Goal: Task Accomplishment & Management: Use online tool/utility

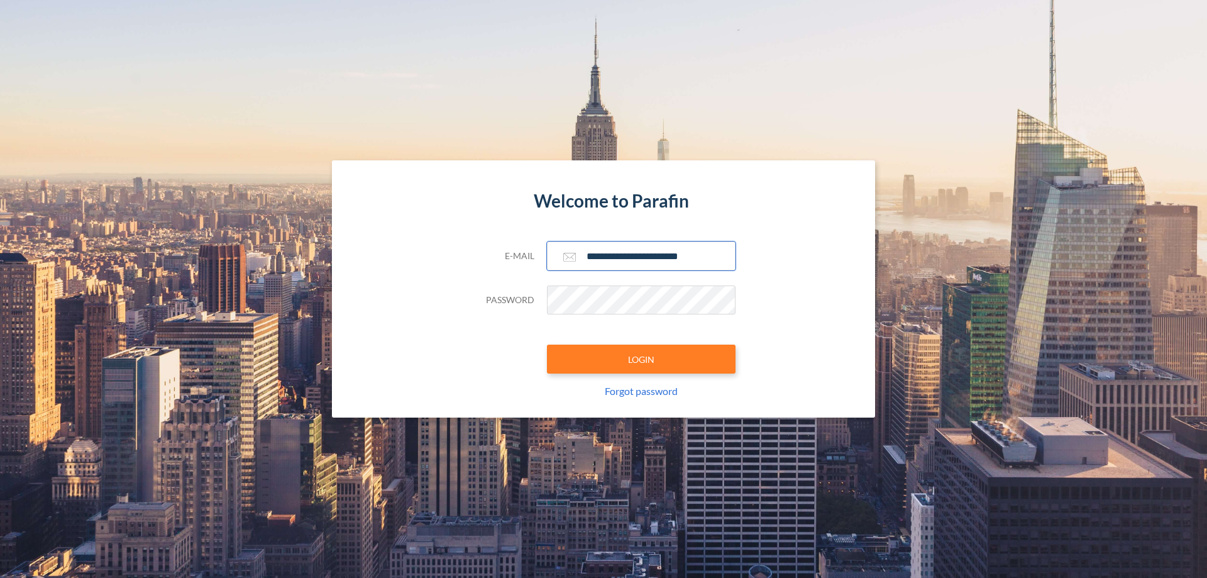
type input "**********"
click at [641, 359] on button "LOGIN" at bounding box center [641, 358] width 189 height 29
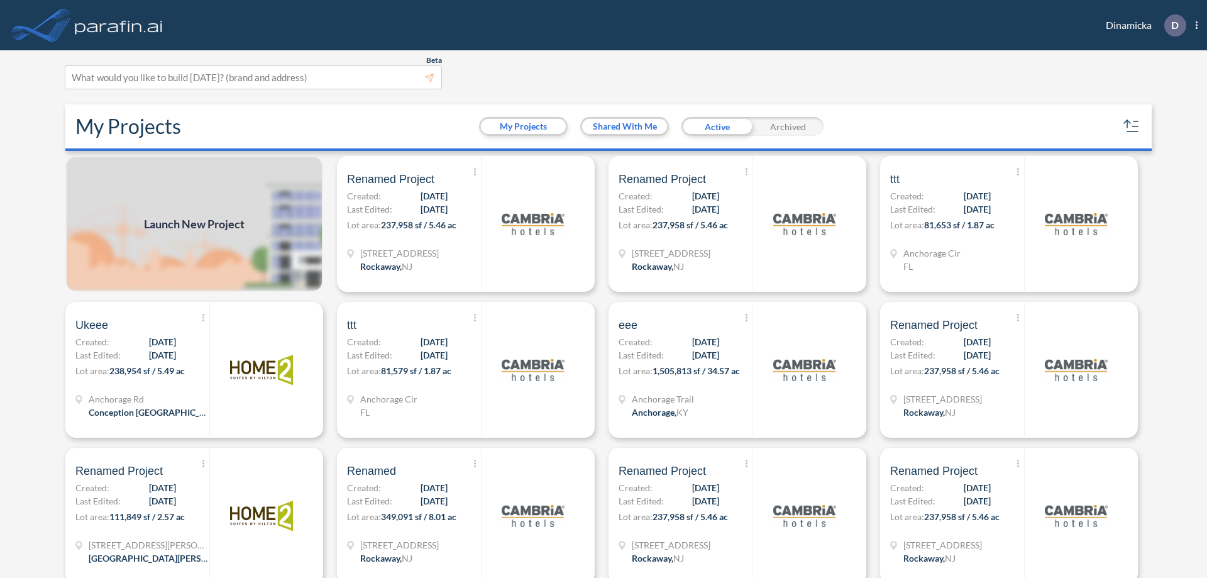
scroll to position [3, 0]
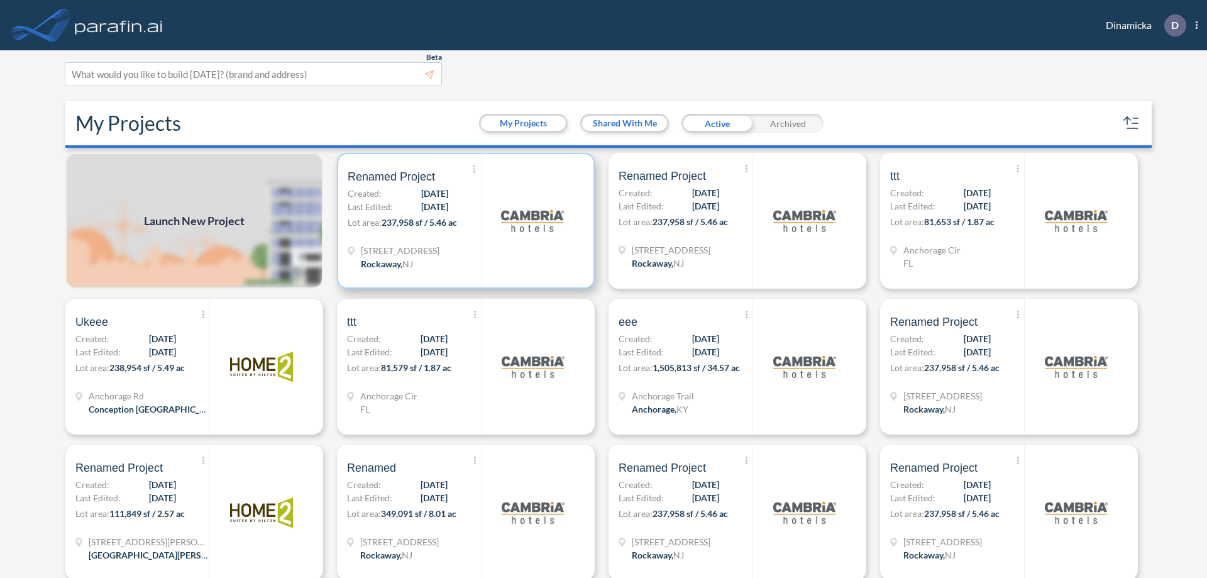
click at [463, 221] on p "Lot area: 237,958 sf / 5.46 ac" at bounding box center [414, 225] width 133 height 18
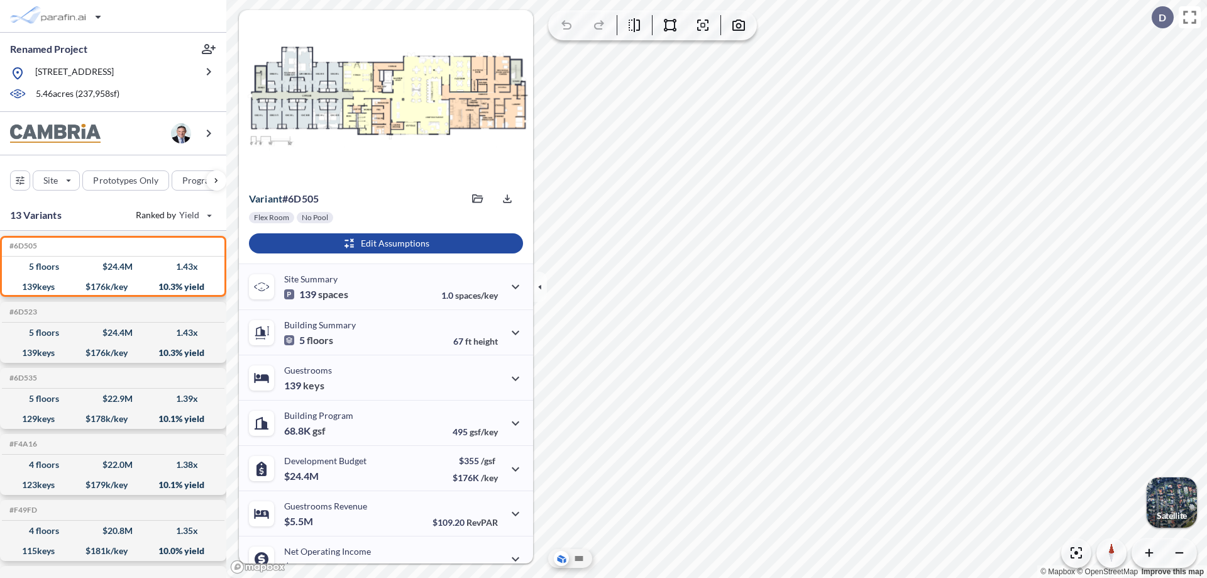
scroll to position [63, 0]
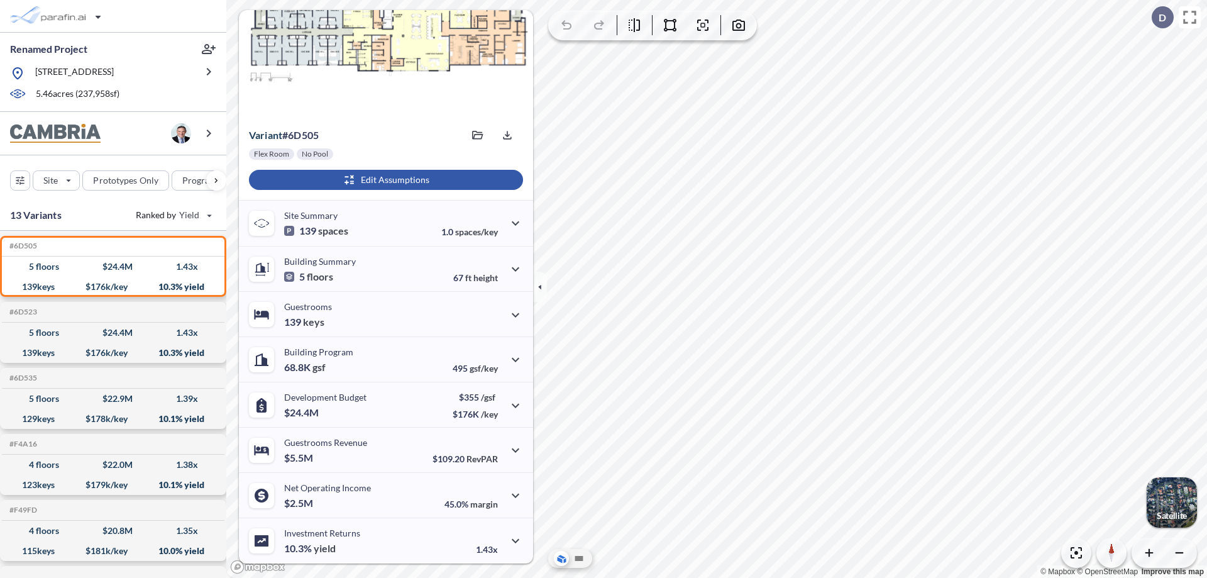
click at [384, 180] on div "button" at bounding box center [386, 180] width 274 height 20
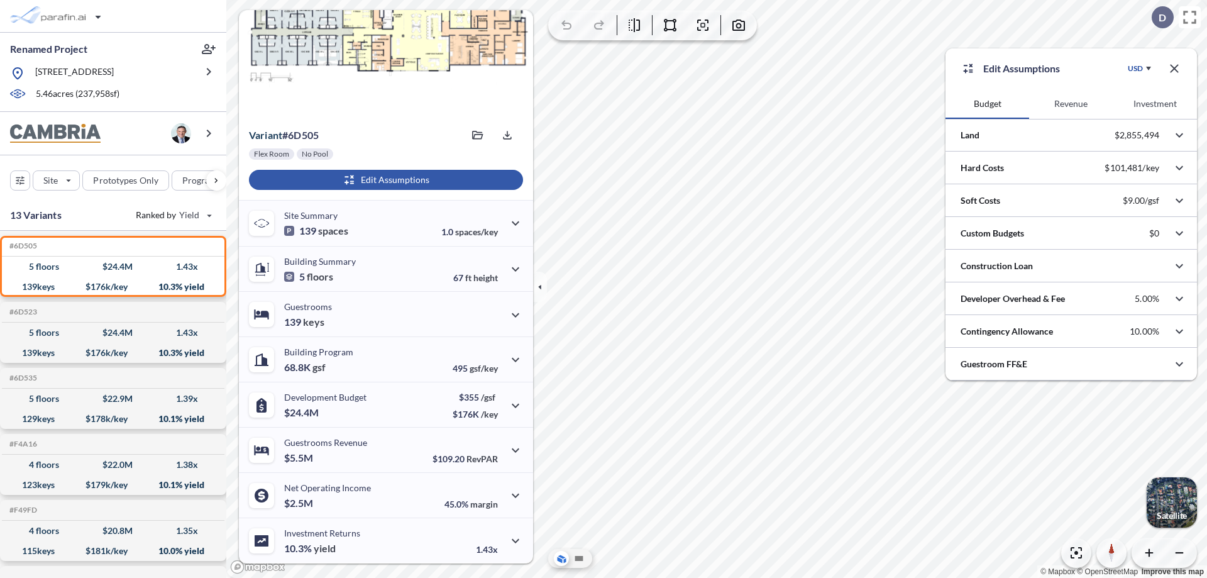
click at [1070, 104] on button "Revenue" at bounding box center [1071, 104] width 84 height 30
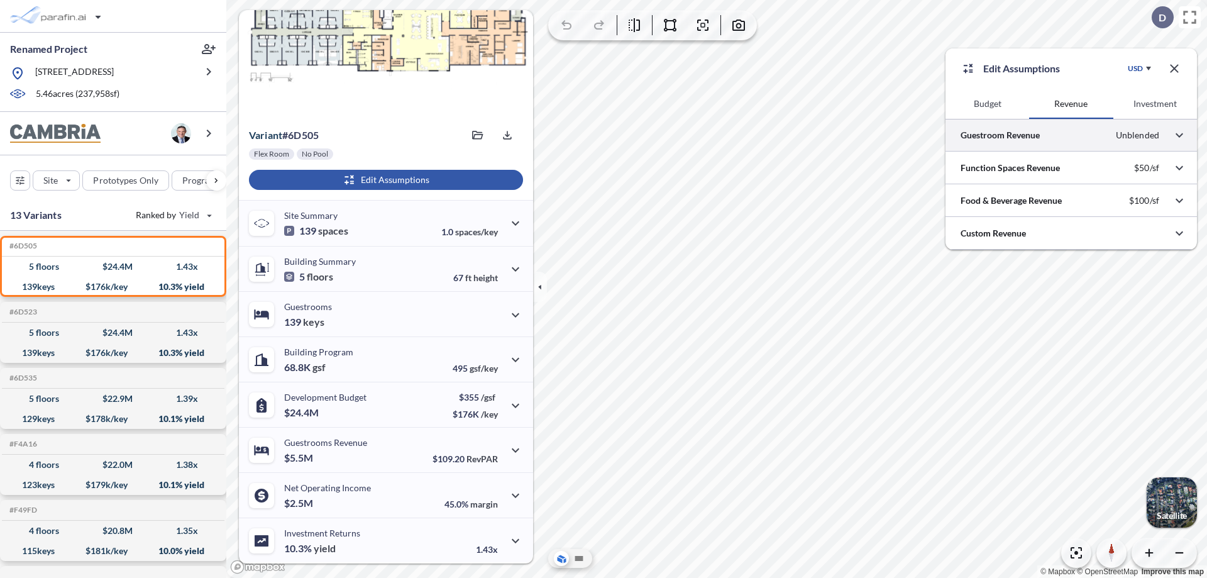
click at [1071, 135] on div at bounding box center [1070, 135] width 251 height 32
